Goal: Task Accomplishment & Management: Manage account settings

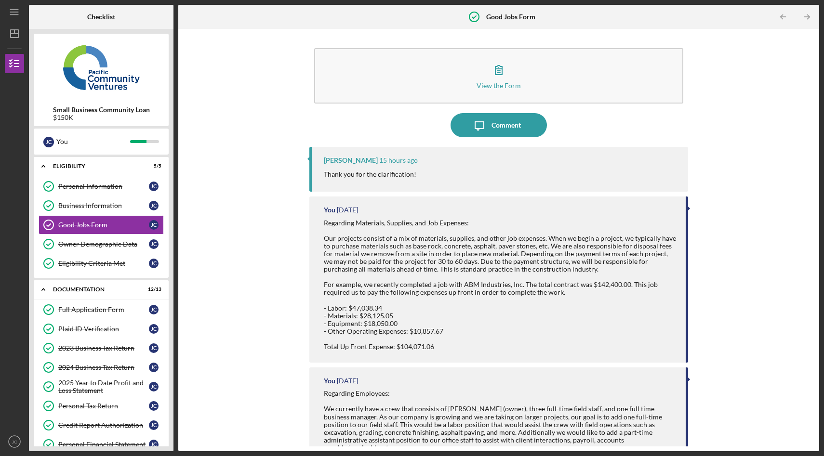
scroll to position [157, 0]
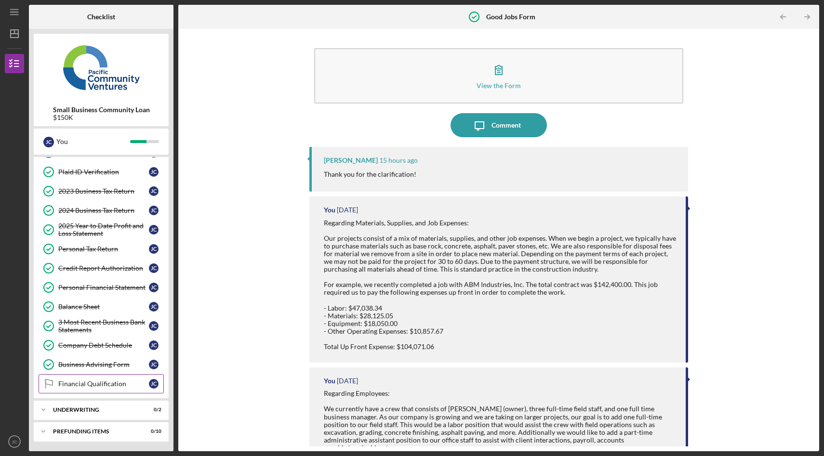
click at [92, 384] on div "Financial Qualification" at bounding box center [103, 384] width 91 height 8
